Goal: Information Seeking & Learning: Find contact information

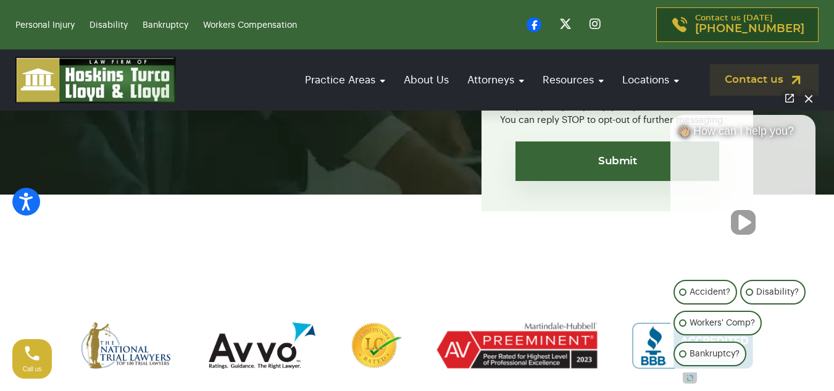
scroll to position [494, 0]
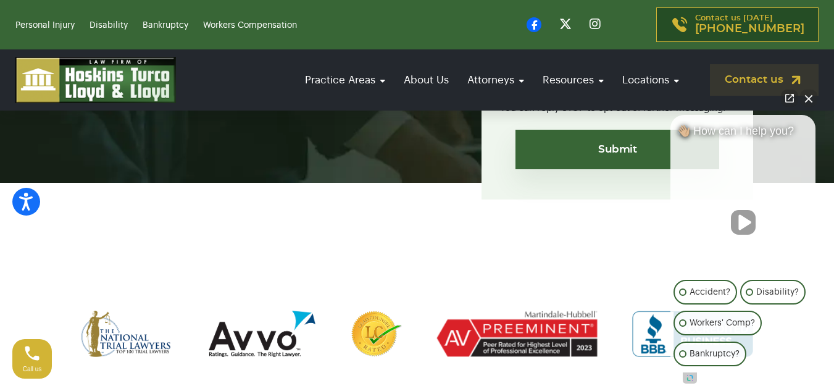
click at [805, 99] on button "Close Intaker Chat Widget" at bounding box center [808, 97] width 17 height 17
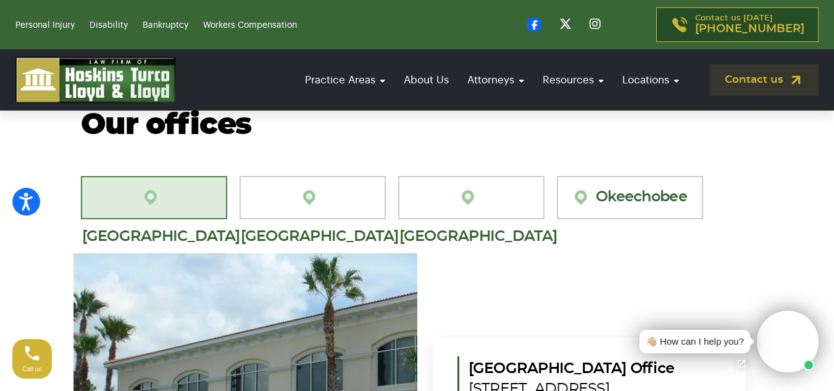
scroll to position [3703, 0]
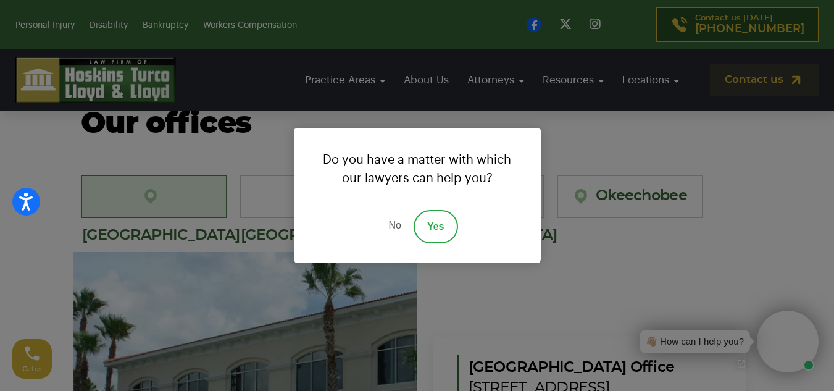
click at [389, 225] on link "No" at bounding box center [394, 226] width 37 height 33
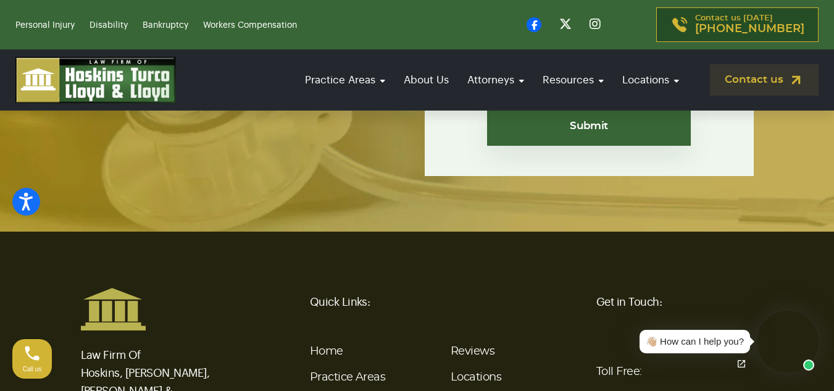
scroll to position [4752, 0]
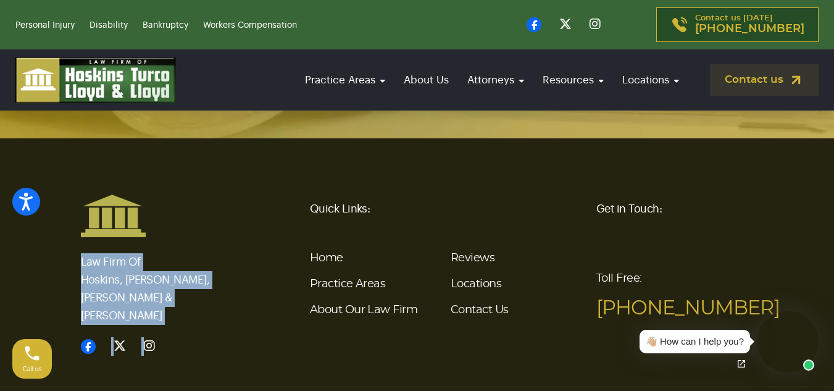
drag, startPoint x: 76, startPoint y: 210, endPoint x: 230, endPoint y: 238, distance: 156.7
click at [230, 238] on div "Law Firm Of Hoskins, Turco, Lloyd & Lloyd" at bounding box center [159, 274] width 172 height 161
click at [216, 238] on p "Law Firm Of Hoskins, Turco, Lloyd & Lloyd" at bounding box center [159, 281] width 157 height 87
drag, startPoint x: 225, startPoint y: 228, endPoint x: 80, endPoint y: 207, distance: 146.5
click at [81, 238] on p "Law Firm Of Hoskins, Turco, Lloyd & Lloyd" at bounding box center [159, 281] width 157 height 87
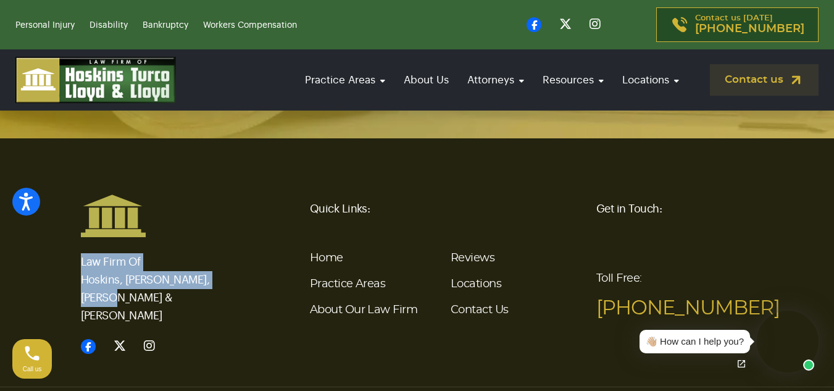
copy p "Law Firm Of Hoskins, Turco, Lloyd & Lloyd"
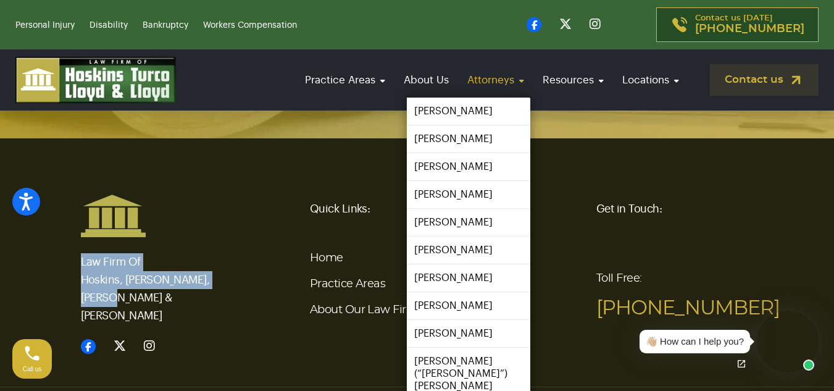
click at [494, 72] on link "Attorneys" at bounding box center [495, 79] width 69 height 35
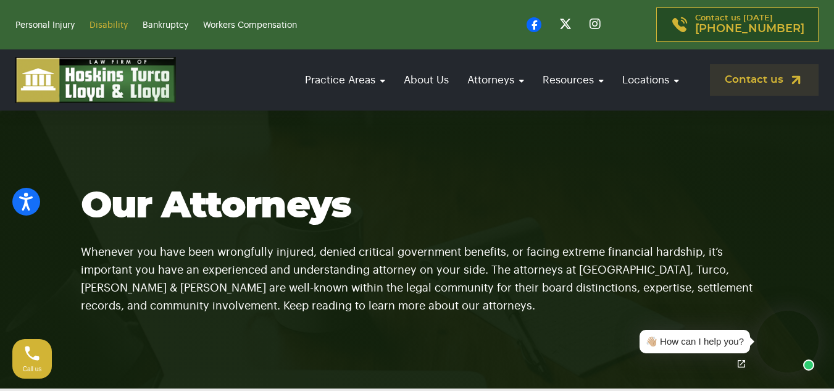
click at [124, 28] on link "Disability" at bounding box center [108, 25] width 38 height 9
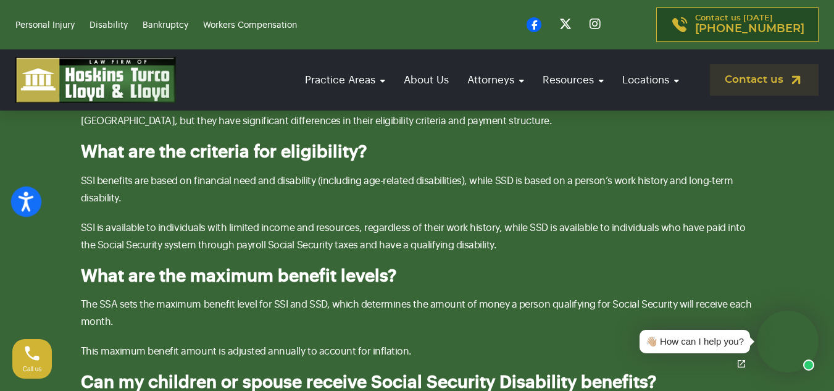
scroll to position [2616, 0]
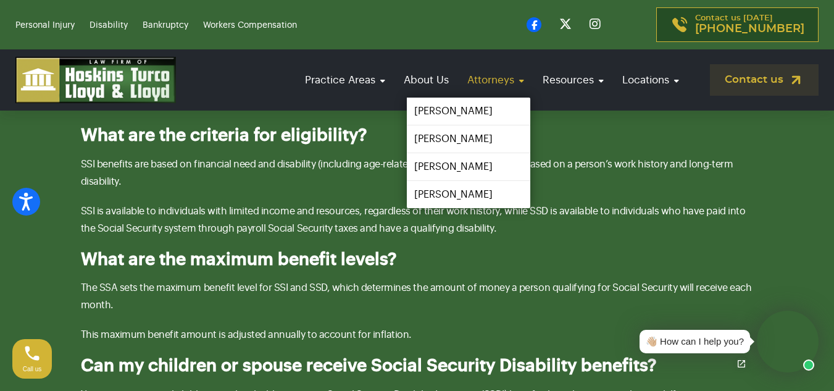
click at [501, 74] on link "Attorneys" at bounding box center [495, 79] width 69 height 35
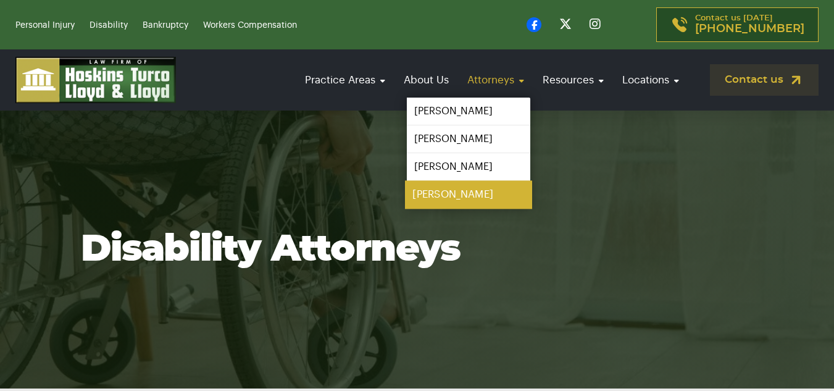
click at [453, 189] on link "[PERSON_NAME]" at bounding box center [468, 195] width 127 height 28
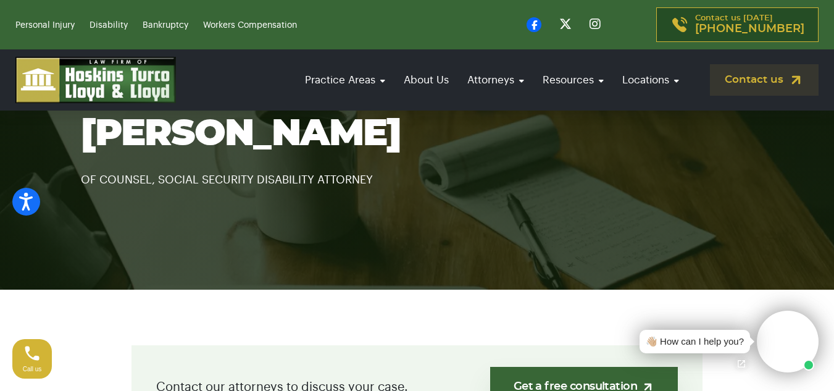
scroll to position [74, 0]
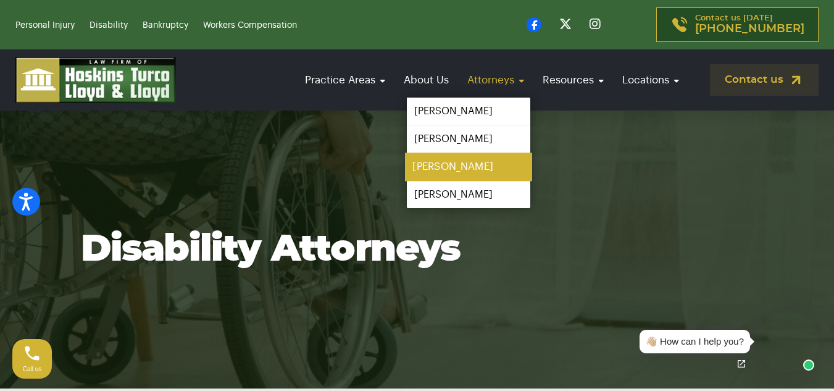
click at [461, 161] on link "[PERSON_NAME]" at bounding box center [468, 167] width 127 height 28
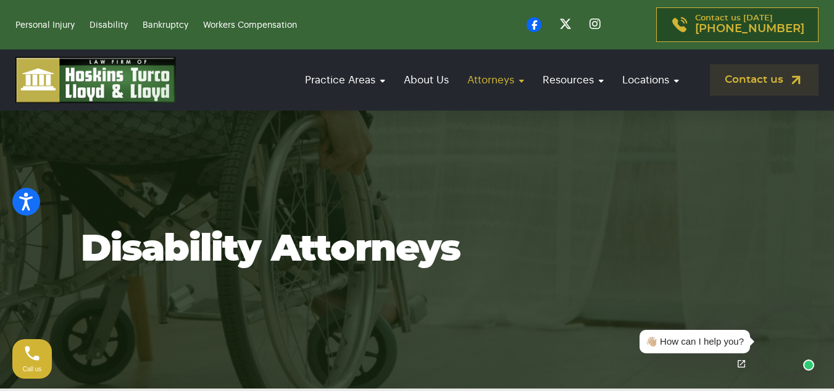
click at [501, 79] on link "Attorneys" at bounding box center [495, 79] width 69 height 35
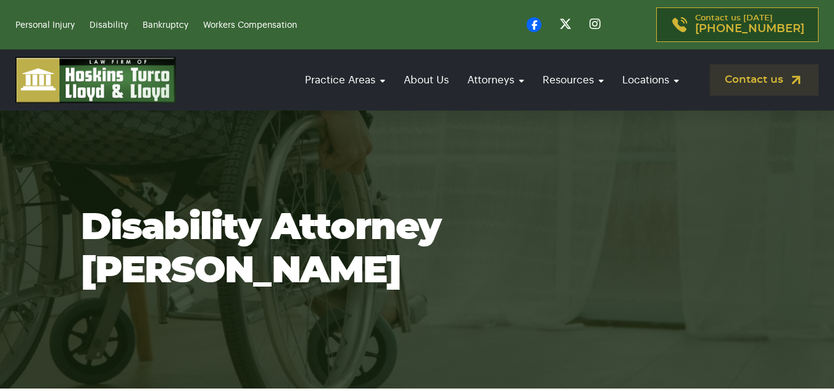
scroll to position [20, 0]
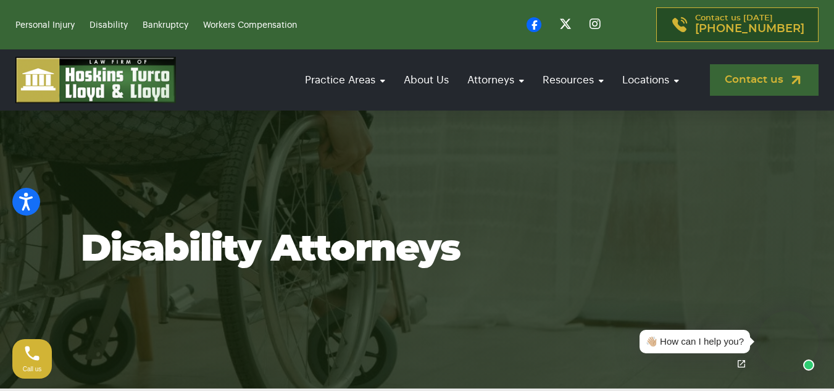
click at [772, 77] on link "Contact us" at bounding box center [764, 79] width 109 height 31
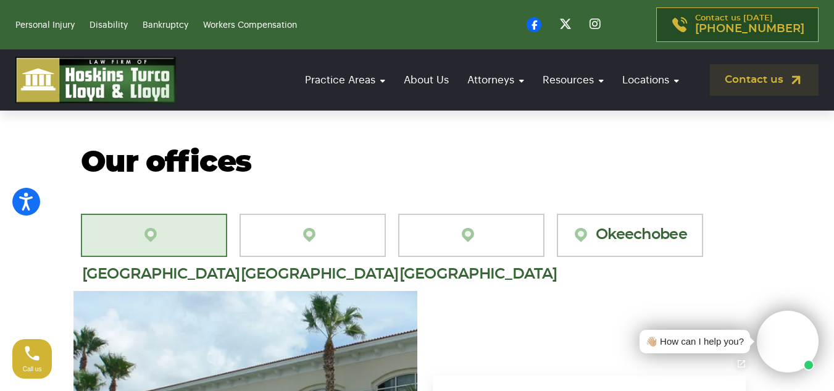
scroll to position [1118, 0]
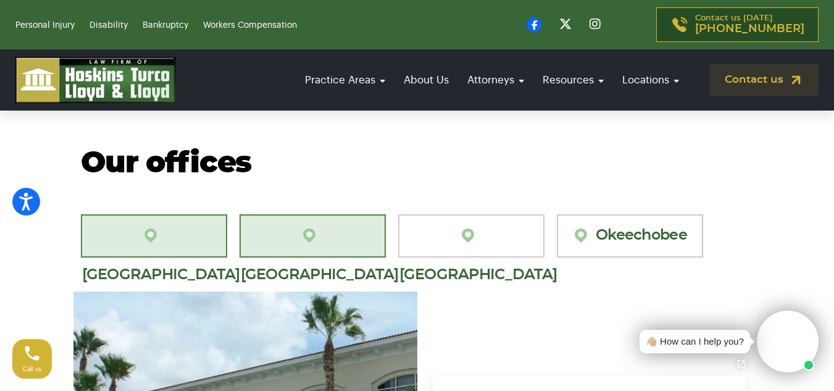
click at [315, 234] on link "[GEOGRAPHIC_DATA][PERSON_NAME]" at bounding box center [312, 235] width 146 height 43
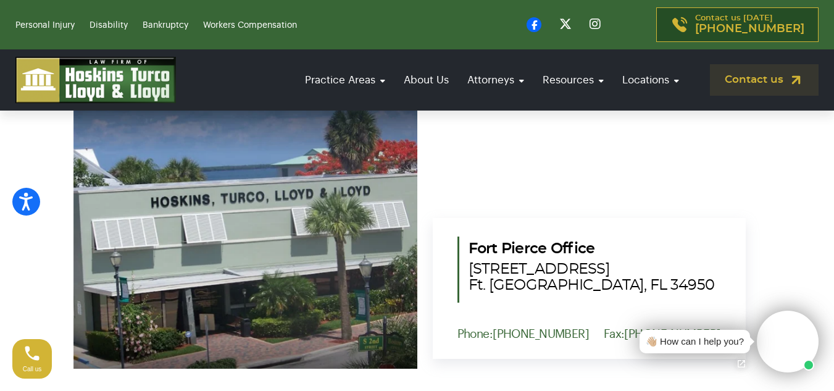
scroll to position [1322, 0]
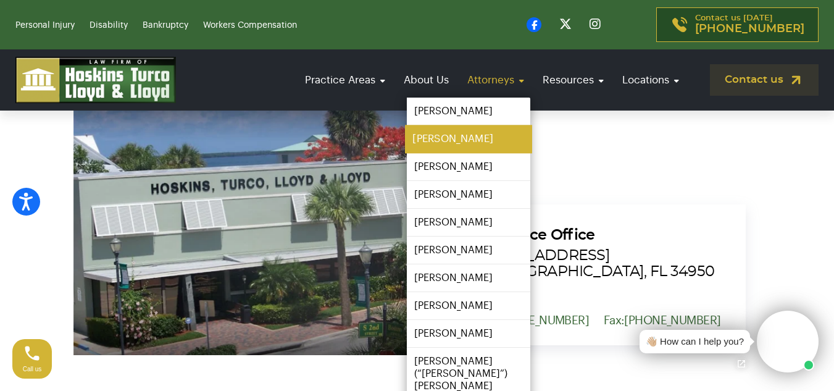
click at [475, 135] on link "[PERSON_NAME]" at bounding box center [468, 139] width 127 height 28
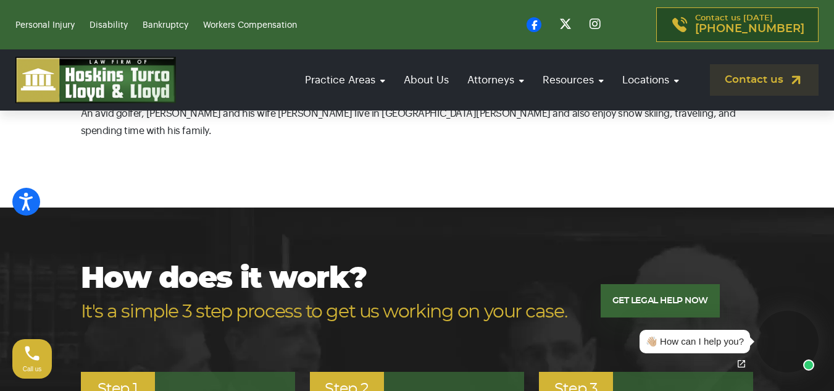
scroll to position [811, 0]
